Goal: Find specific page/section: Find specific page/section

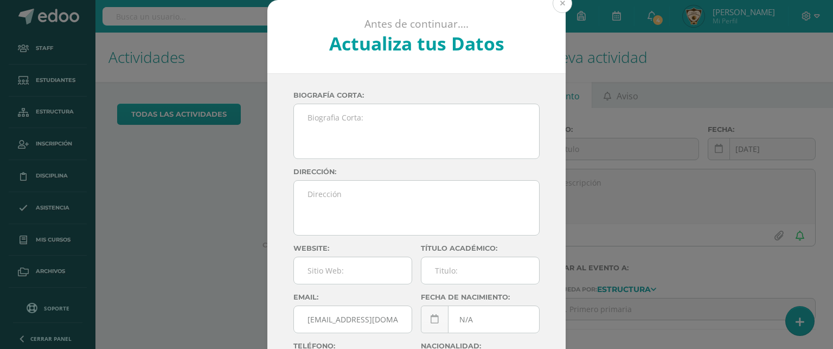
click at [554, 2] on button at bounding box center [563, 3] width 20 height 20
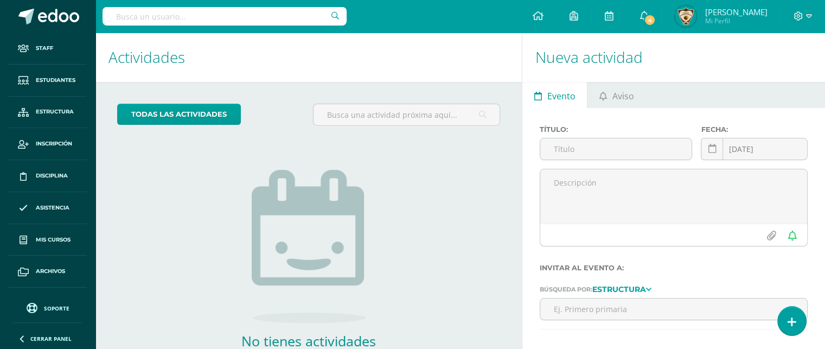
click at [119, 16] on input "text" at bounding box center [224, 16] width 244 height 18
type input "De la [PERSON_NAME]"
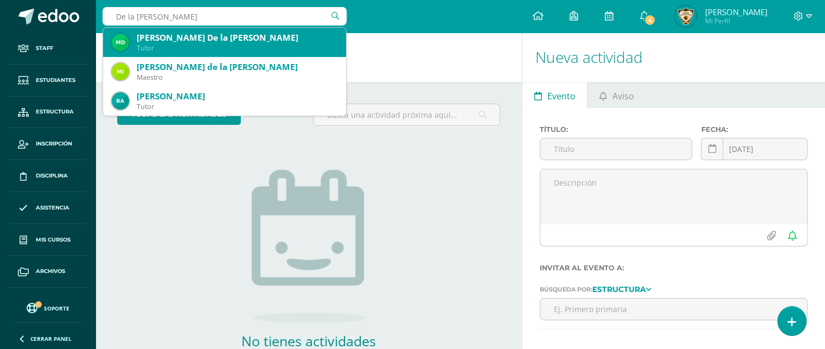
click at [206, 45] on div "Tutor" at bounding box center [237, 47] width 201 height 9
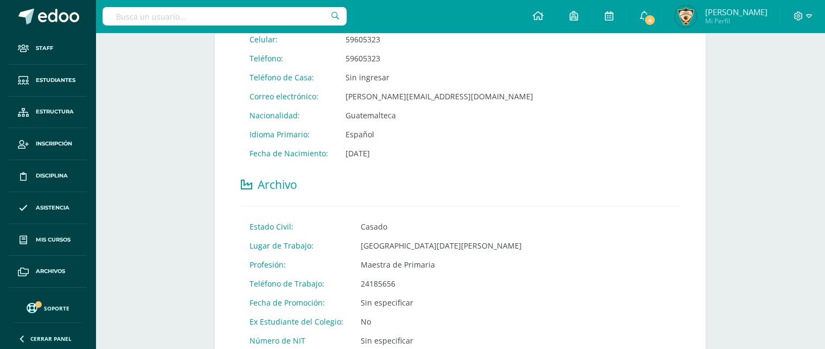
scroll to position [671, 0]
